Goal: Check status: Check status

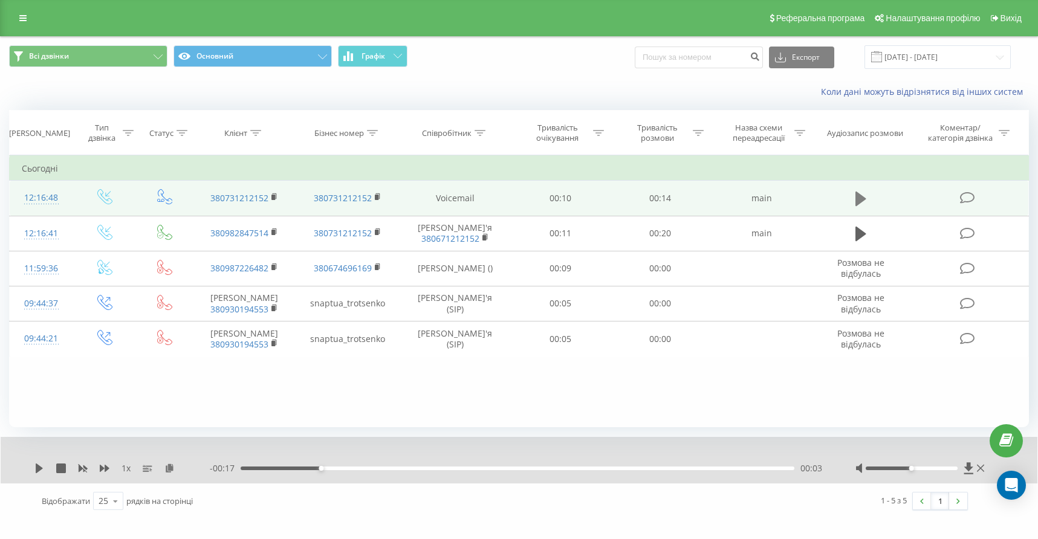
click at [858, 206] on icon at bounding box center [860, 199] width 11 height 15
click at [982, 473] on icon at bounding box center [980, 469] width 7 height 10
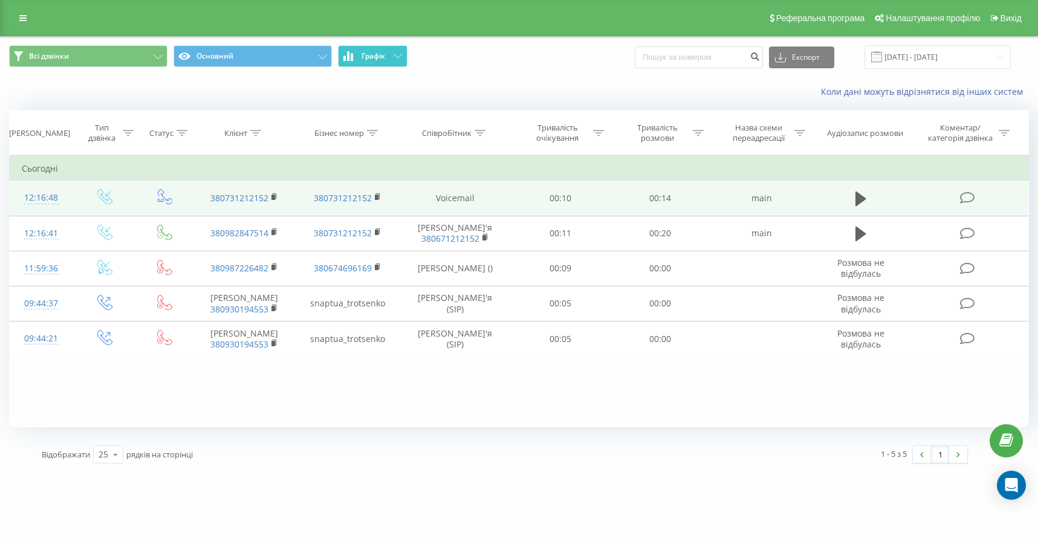
click at [398, 58] on icon at bounding box center [398, 56] width 8 height 4
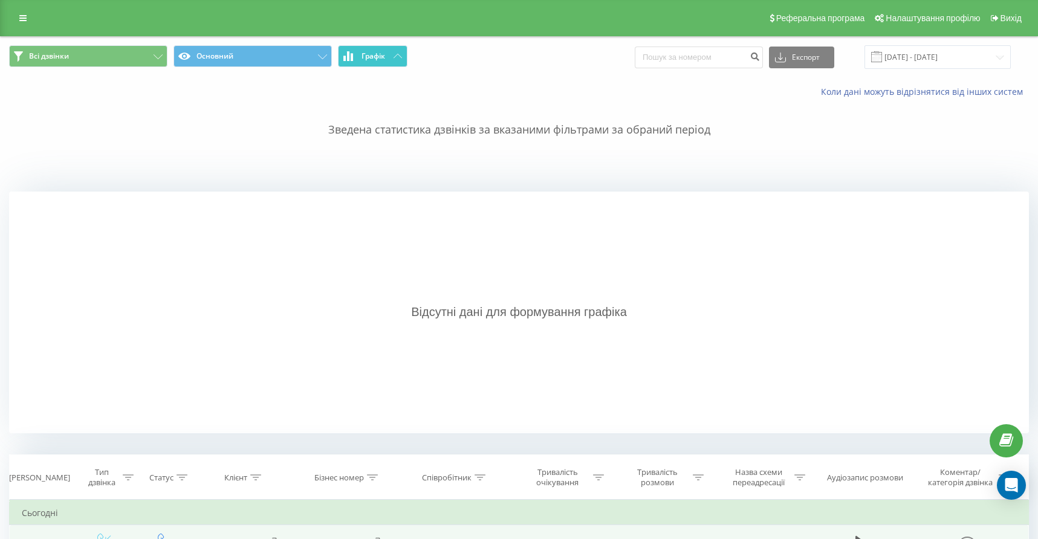
click at [398, 58] on icon at bounding box center [398, 56] width 8 height 4
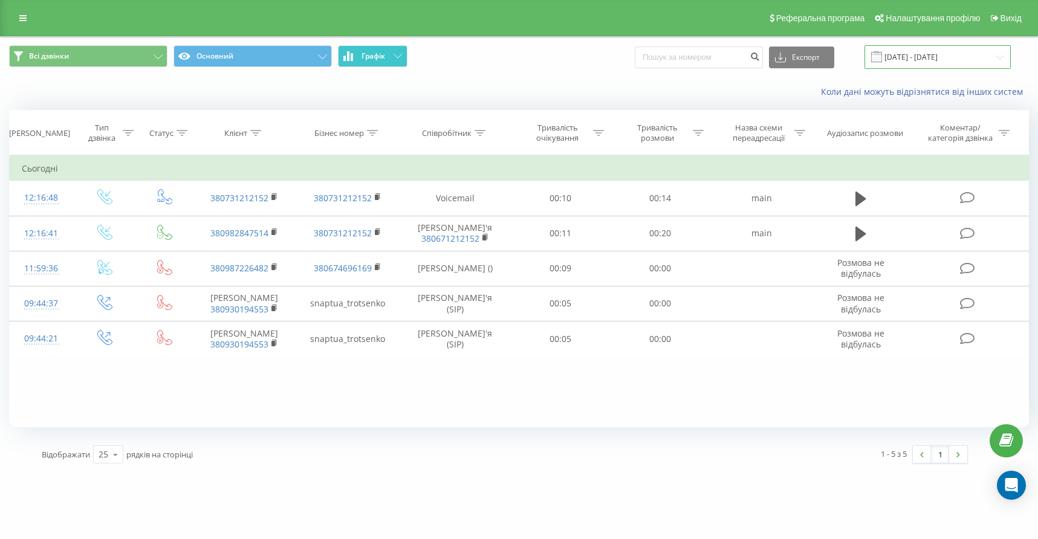
click at [997, 67] on input "20.08.2025 - 20.08.2025" at bounding box center [937, 57] width 146 height 24
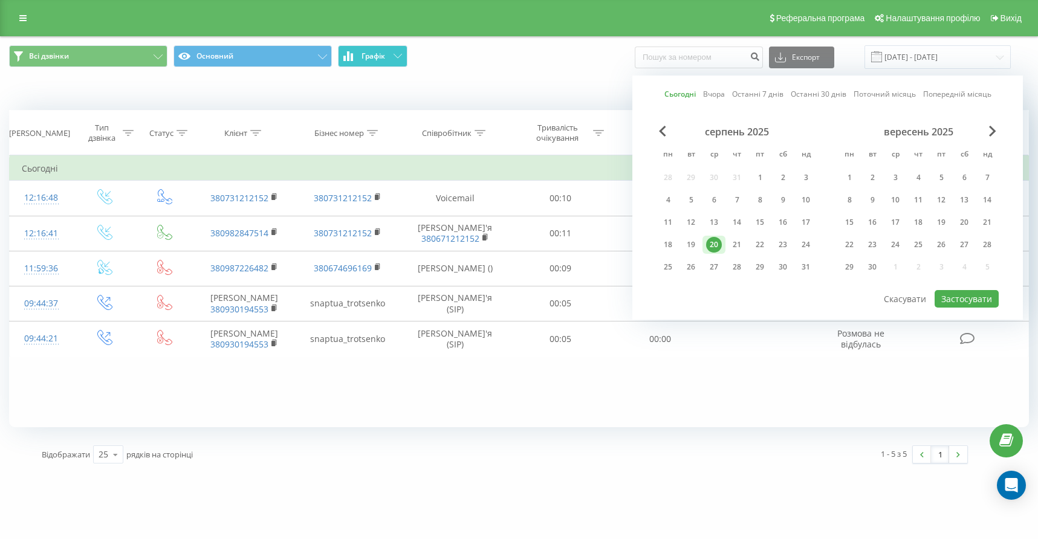
click at [896, 100] on link "Поточний місяць" at bounding box center [885, 93] width 62 height 11
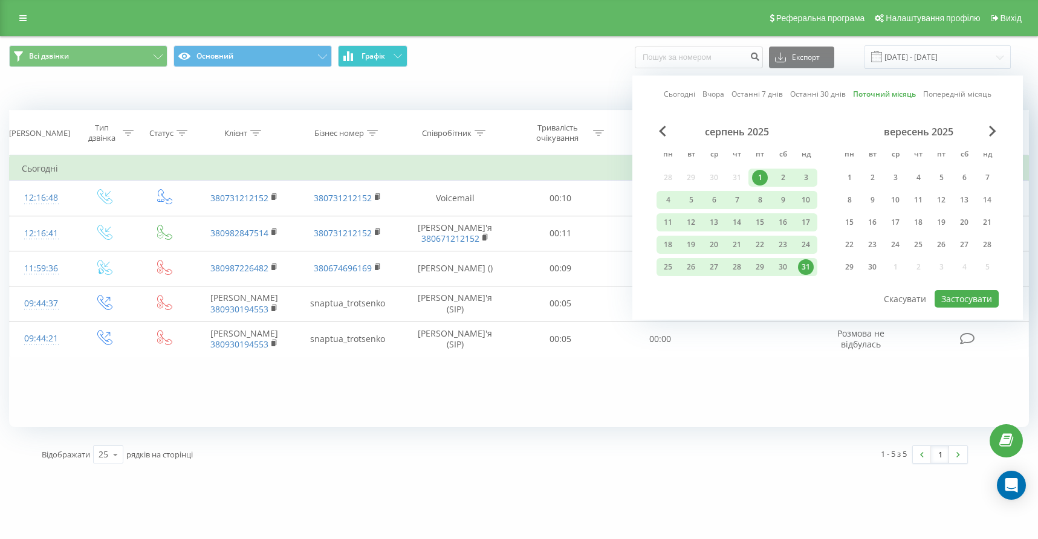
click at [961, 308] on button "Застосувати" at bounding box center [967, 299] width 64 height 18
type input "[DATE] - [DATE]"
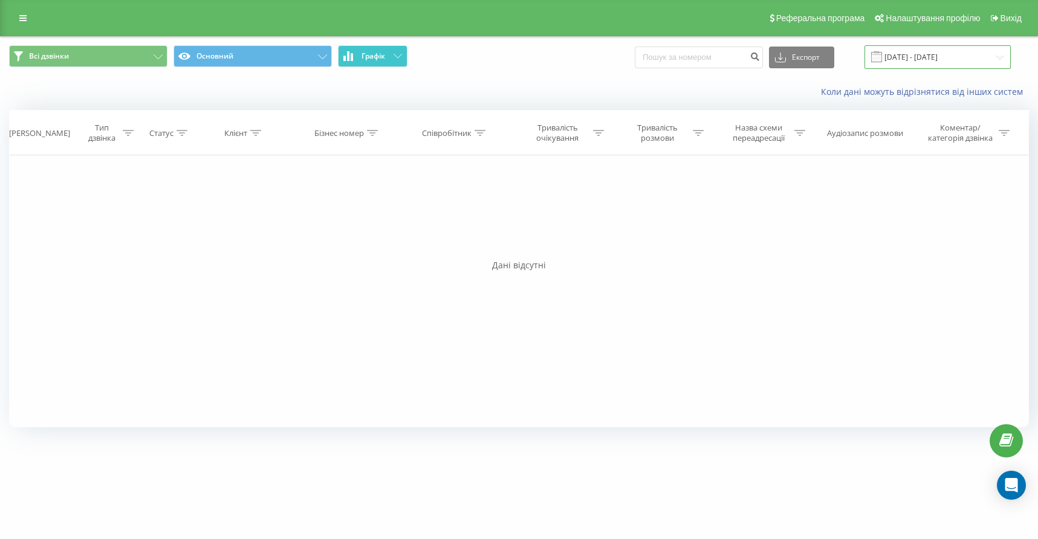
click at [1000, 67] on input "[DATE] - [DATE]" at bounding box center [937, 57] width 146 height 24
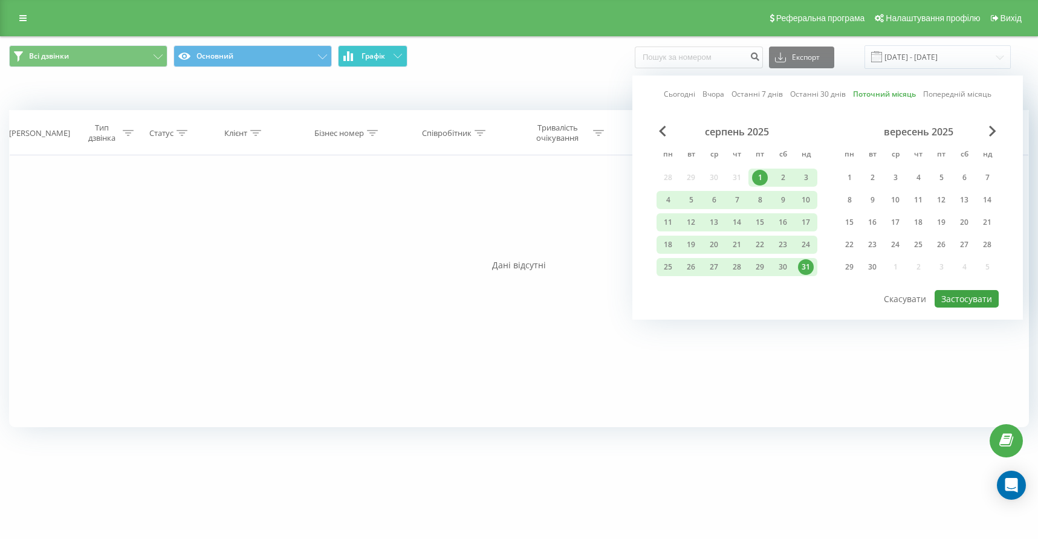
click at [973, 308] on button "Застосувати" at bounding box center [967, 299] width 64 height 18
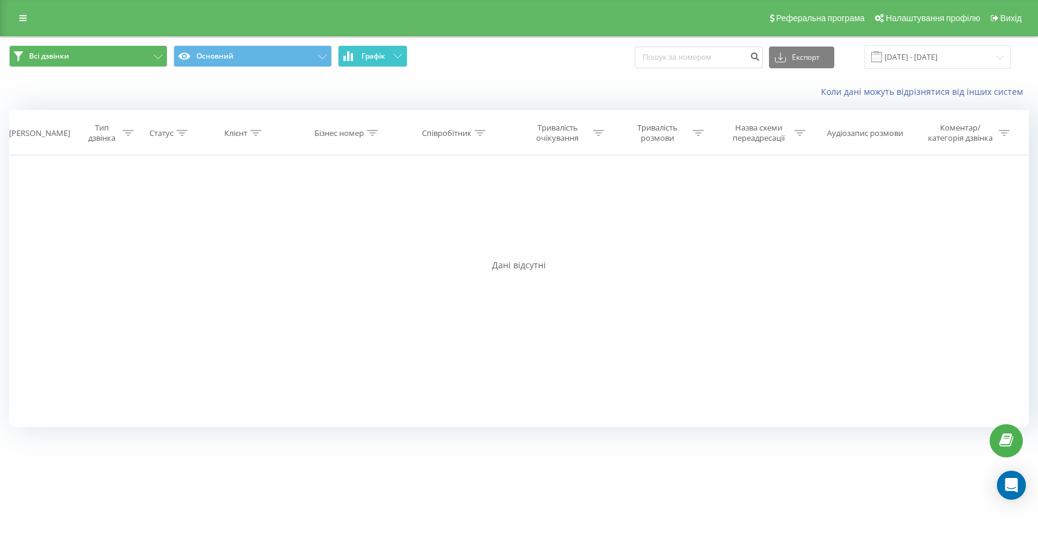
click at [45, 61] on span "Всі дзвінки" at bounding box center [49, 56] width 40 height 10
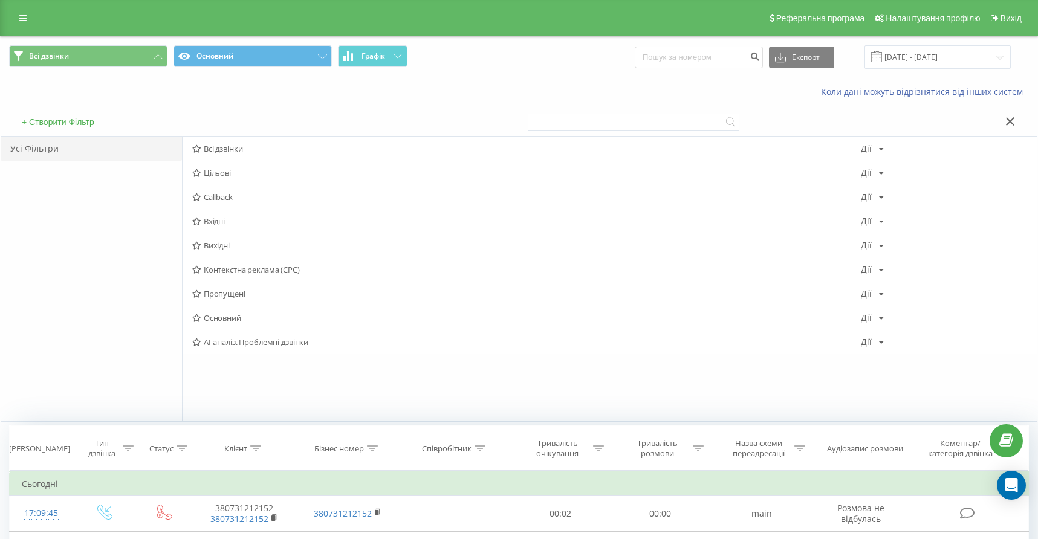
click at [1013, 126] on icon at bounding box center [1010, 121] width 8 height 8
